Goal: Share content: Share content

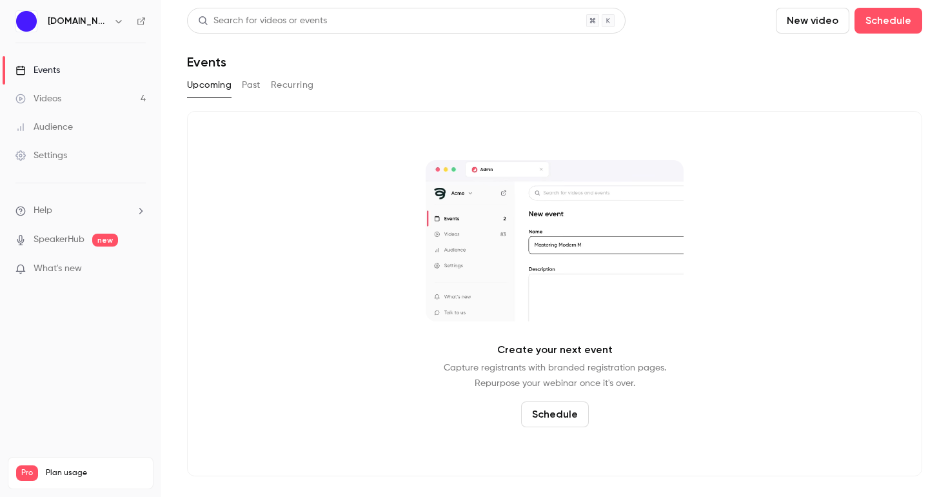
click at [252, 82] on button "Past" at bounding box center [251, 85] width 19 height 21
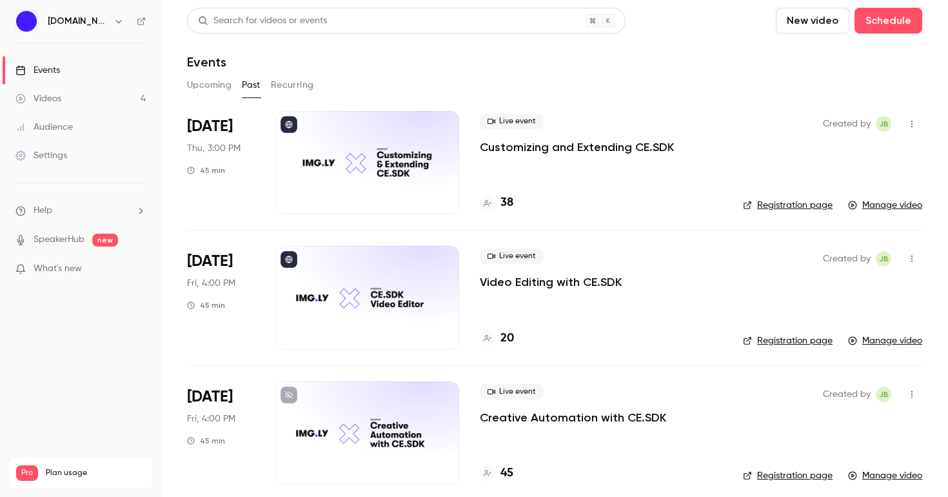
click at [536, 175] on div "Live event Customizing and Extending CE.SDK 38" at bounding box center [601, 162] width 243 height 103
click at [46, 157] on div "Settings" at bounding box center [41, 155] width 52 height 13
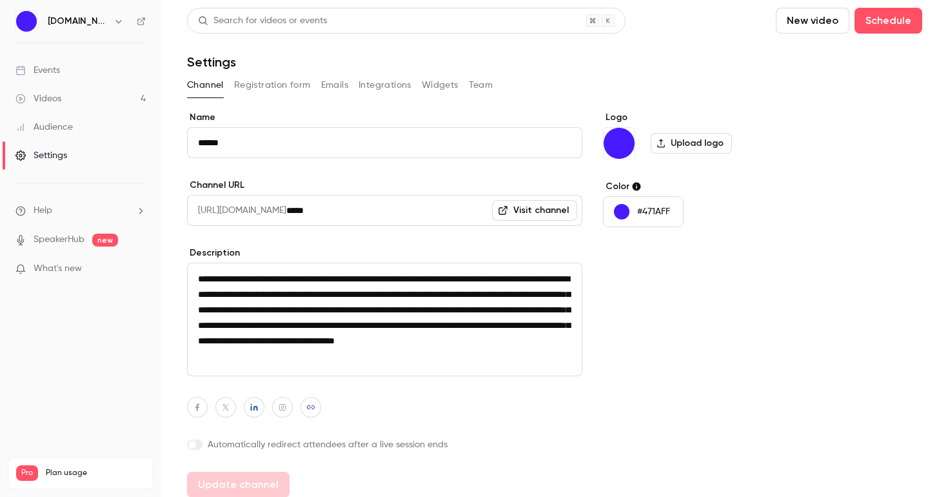
click at [77, 20] on div "[DOMAIN_NAME]" at bounding box center [87, 21] width 79 height 15
click at [114, 20] on icon "button" at bounding box center [119, 21] width 10 height 10
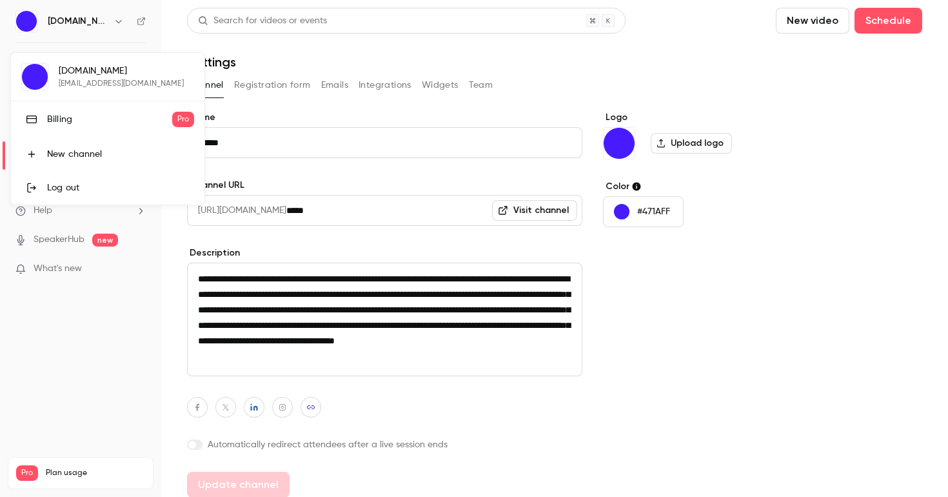
click at [62, 393] on div at bounding box center [474, 248] width 948 height 497
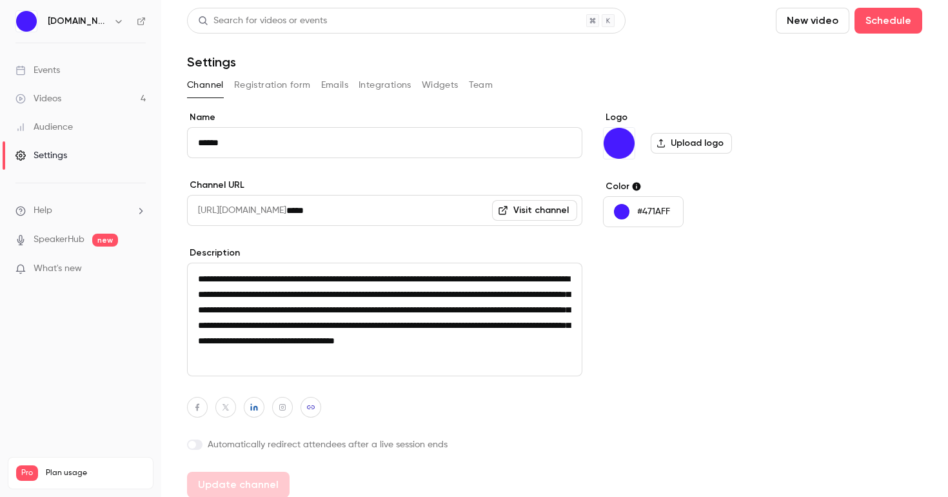
click at [86, 203] on ul "Help SpeakerHub new What's new" at bounding box center [80, 240] width 161 height 115
click at [63, 103] on link "Videos 4" at bounding box center [80, 99] width 161 height 28
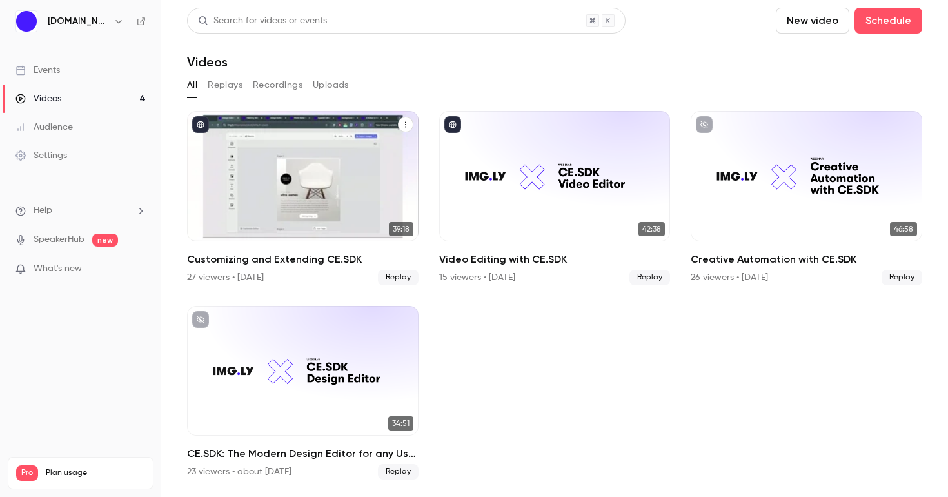
click at [406, 126] on icon "Customizing and Extending CE.SDK" at bounding box center [406, 125] width 8 height 8
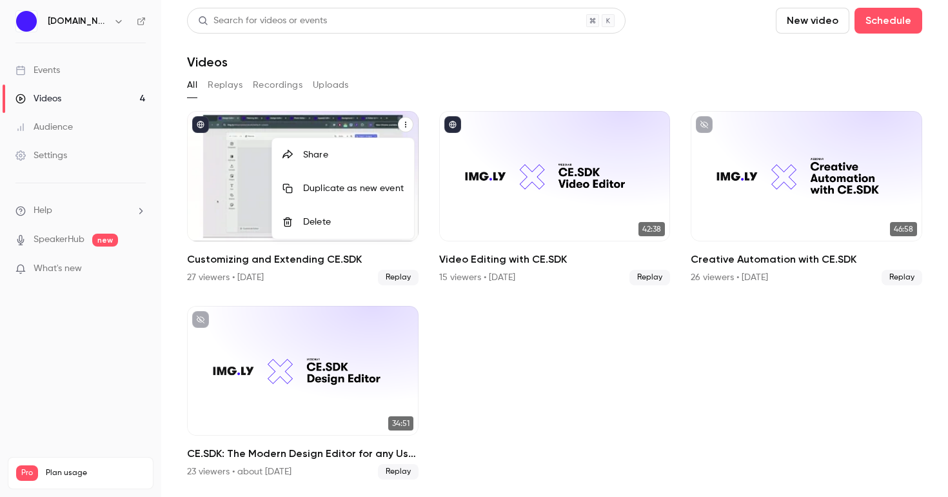
click at [378, 152] on div "Share" at bounding box center [353, 154] width 101 height 13
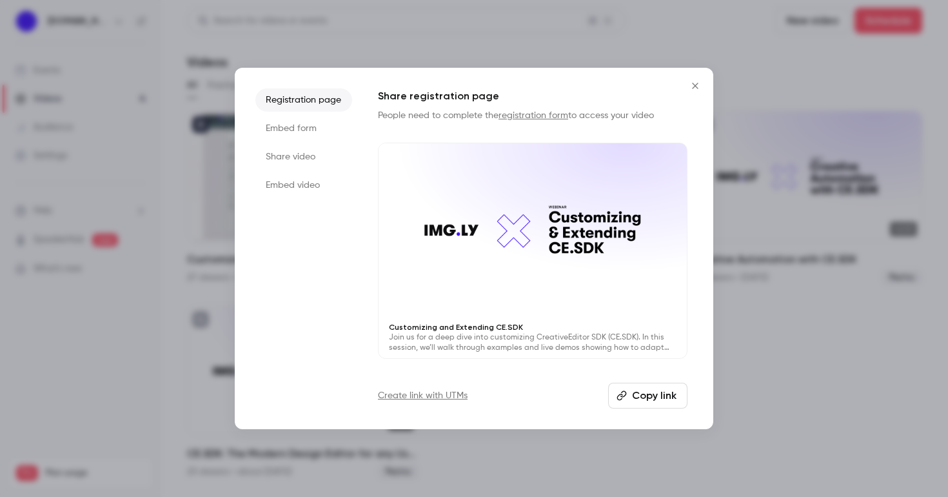
click at [645, 396] on button "Copy link" at bounding box center [647, 396] width 79 height 26
click at [303, 165] on li "Share video" at bounding box center [304, 156] width 97 height 23
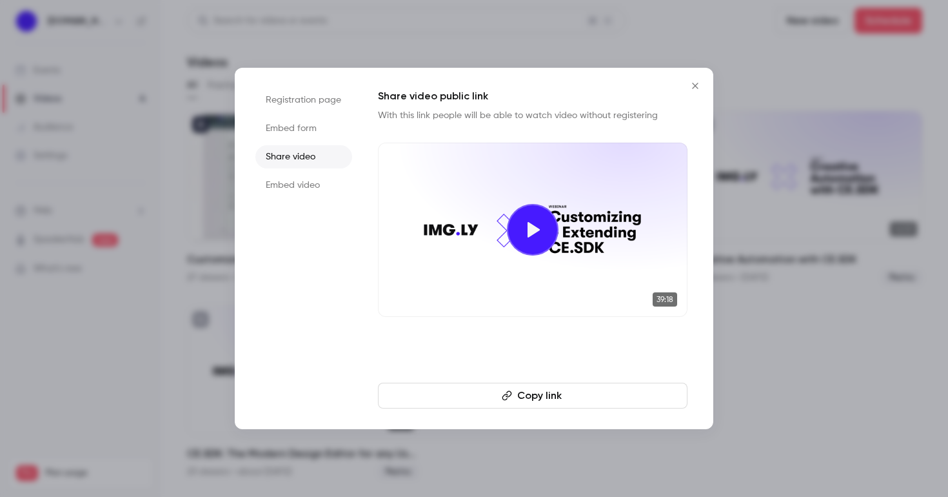
click at [623, 395] on button "Copy link" at bounding box center [533, 396] width 310 height 26
